Goal: Task Accomplishment & Management: Use online tool/utility

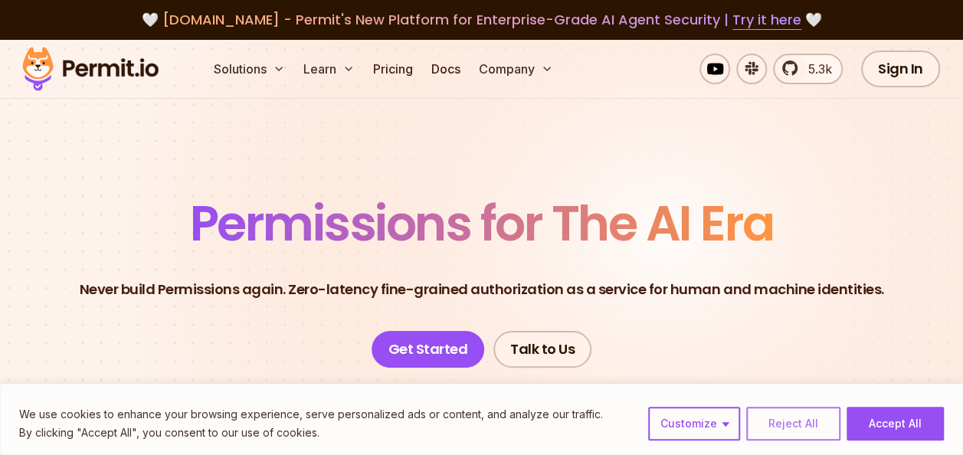
click at [815, 411] on button "Reject All" at bounding box center [793, 424] width 94 height 34
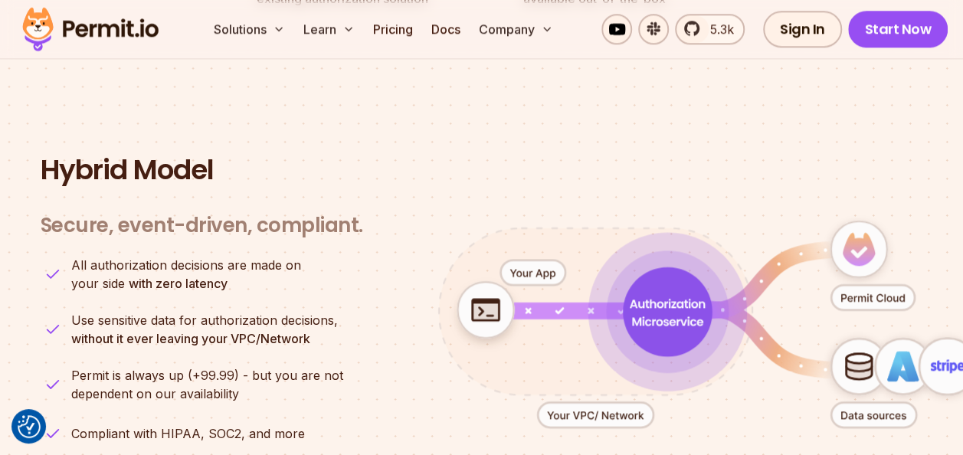
scroll to position [3675, 0]
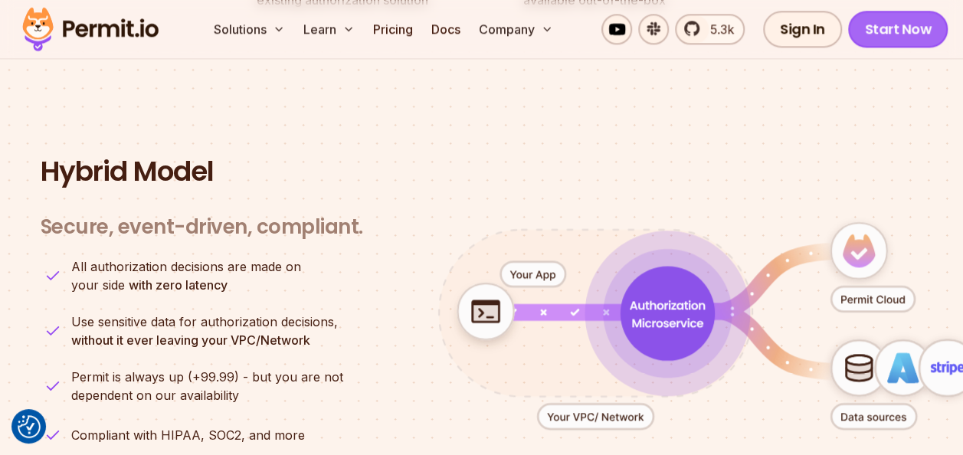
click at [876, 22] on link "Start Now" at bounding box center [898, 29] width 100 height 37
